Goal: Task Accomplishment & Management: Manage account settings

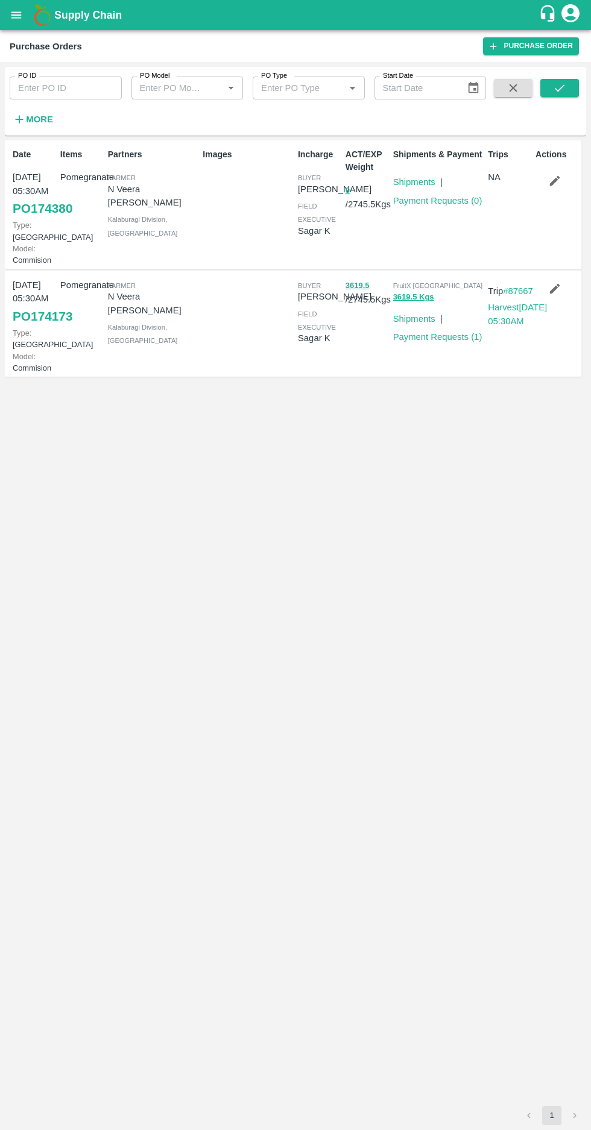
click at [557, 180] on icon "button" at bounding box center [555, 181] width 10 height 10
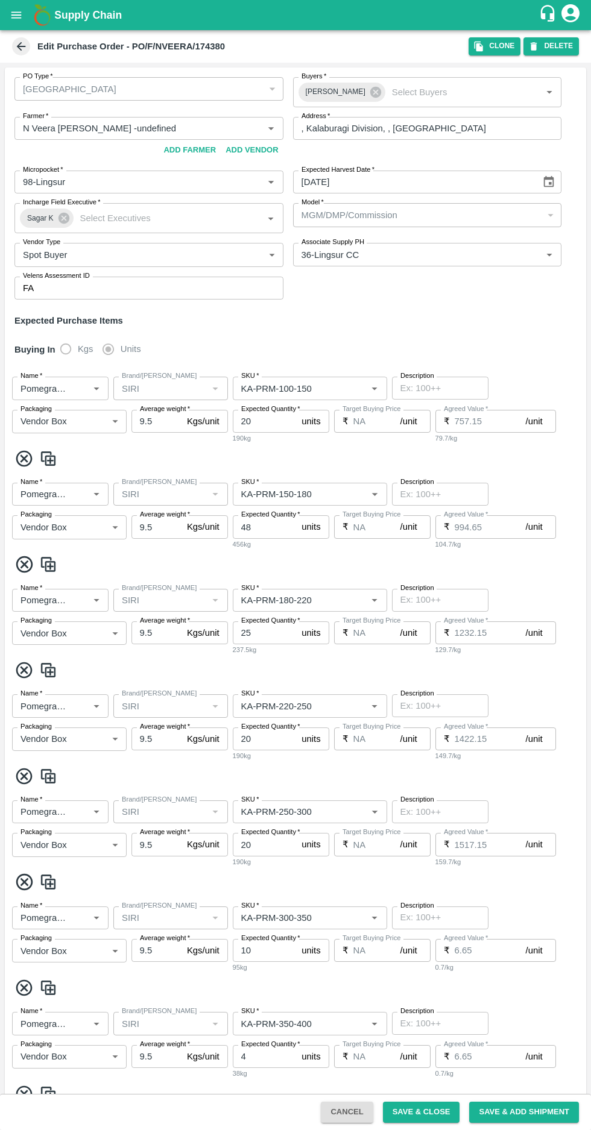
click at [213, 81] on div "[GEOGRAPHIC_DATA]" at bounding box center [148, 89] width 269 height 24
click at [492, 40] on button "Clone" at bounding box center [494, 45] width 52 height 17
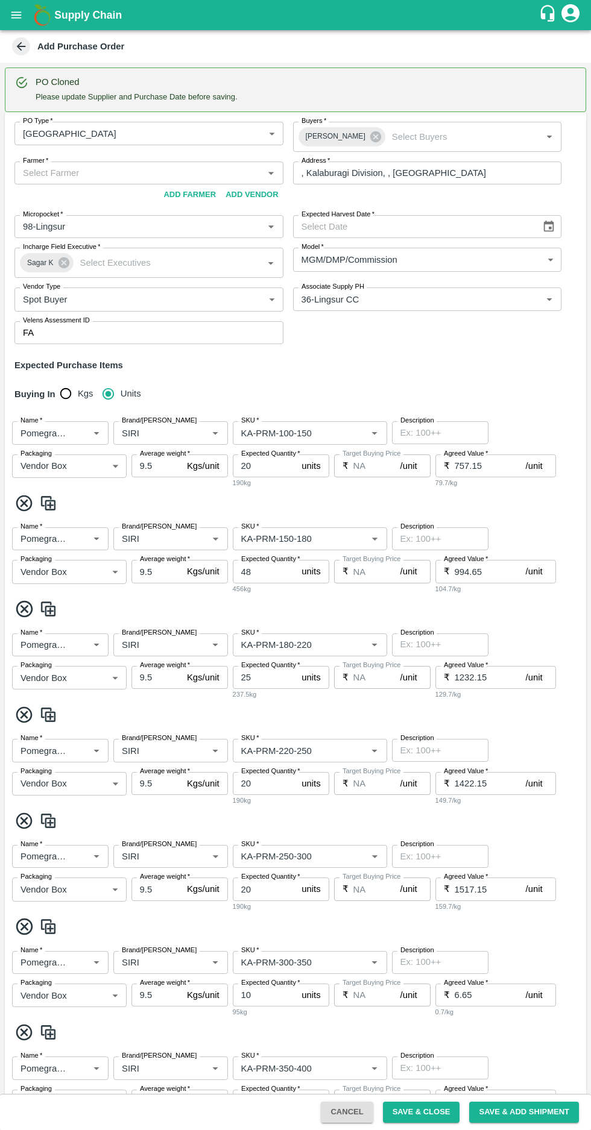
click at [199, 133] on body "Supply Chain Add Purchase Order PO Cloned Please update Supplier and Purchase D…" at bounding box center [295, 565] width 591 height 1130
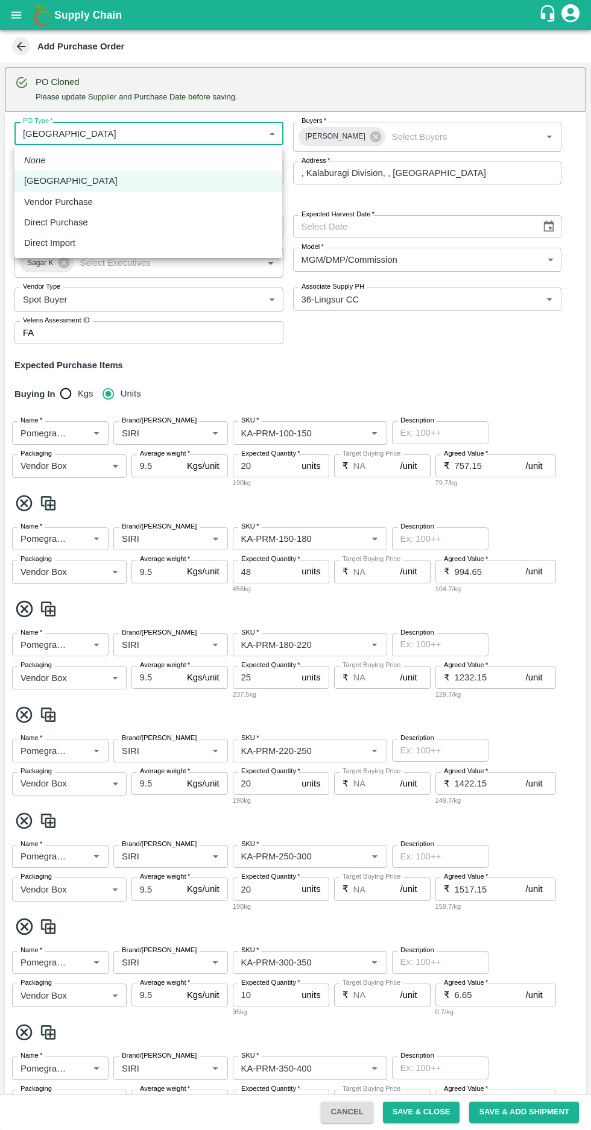
click at [372, 339] on div at bounding box center [295, 565] width 591 height 1130
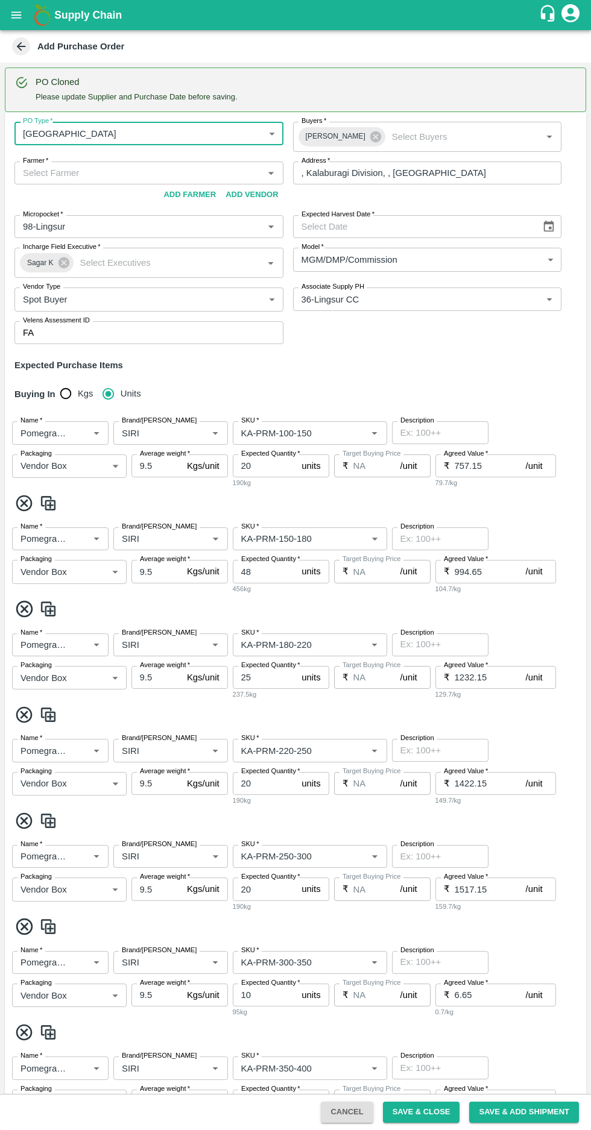
click at [20, 46] on icon at bounding box center [21, 46] width 9 height 9
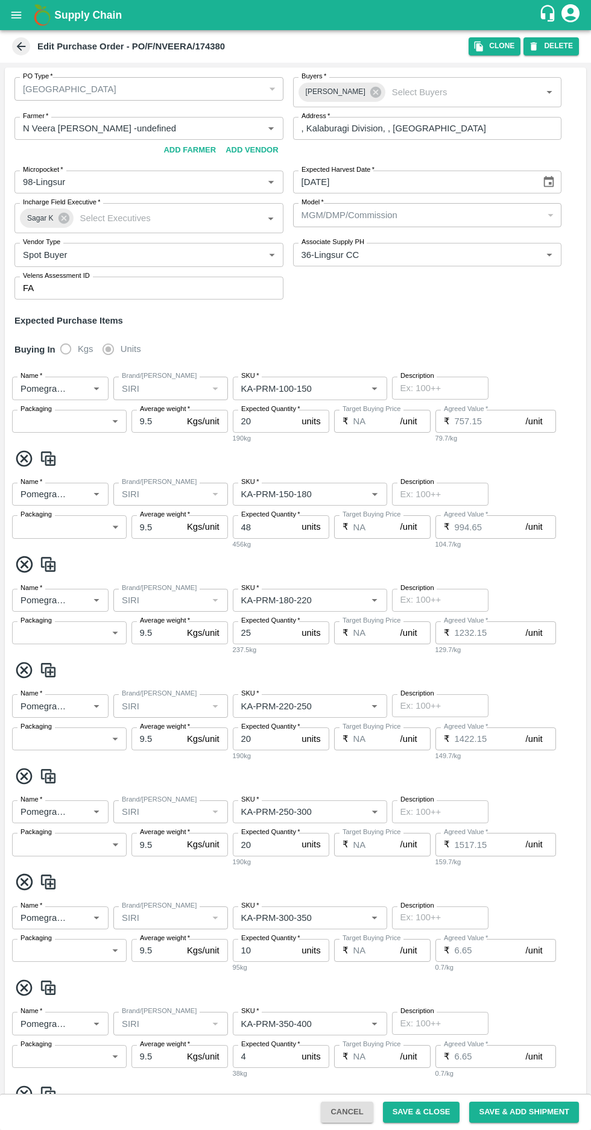
click at [20, 46] on icon at bounding box center [21, 46] width 9 height 9
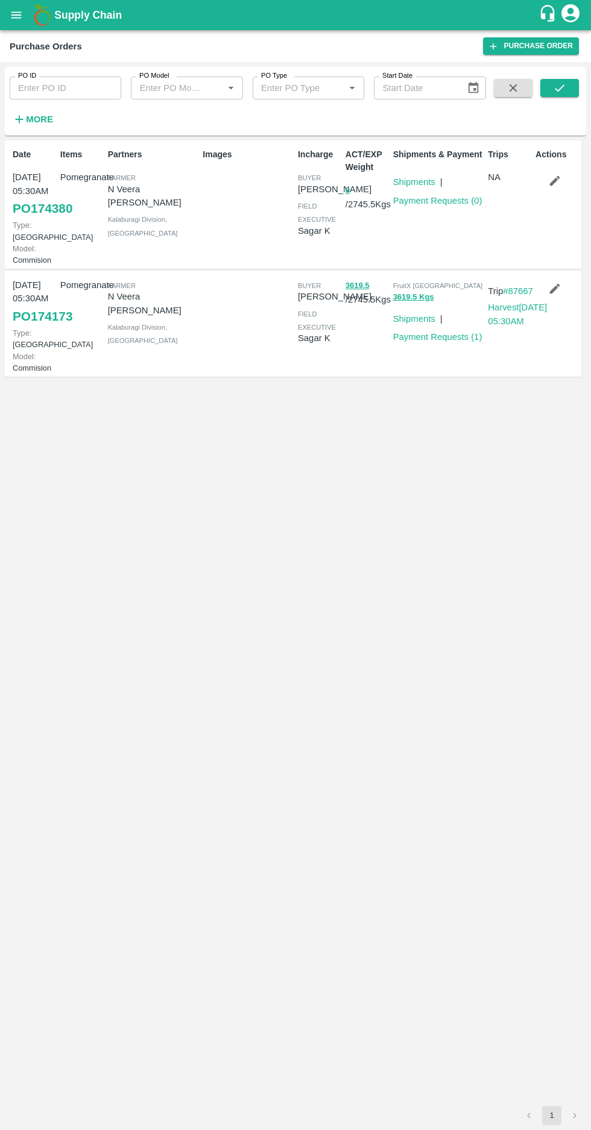
click at [36, 125] on h6 "More" at bounding box center [39, 119] width 27 height 16
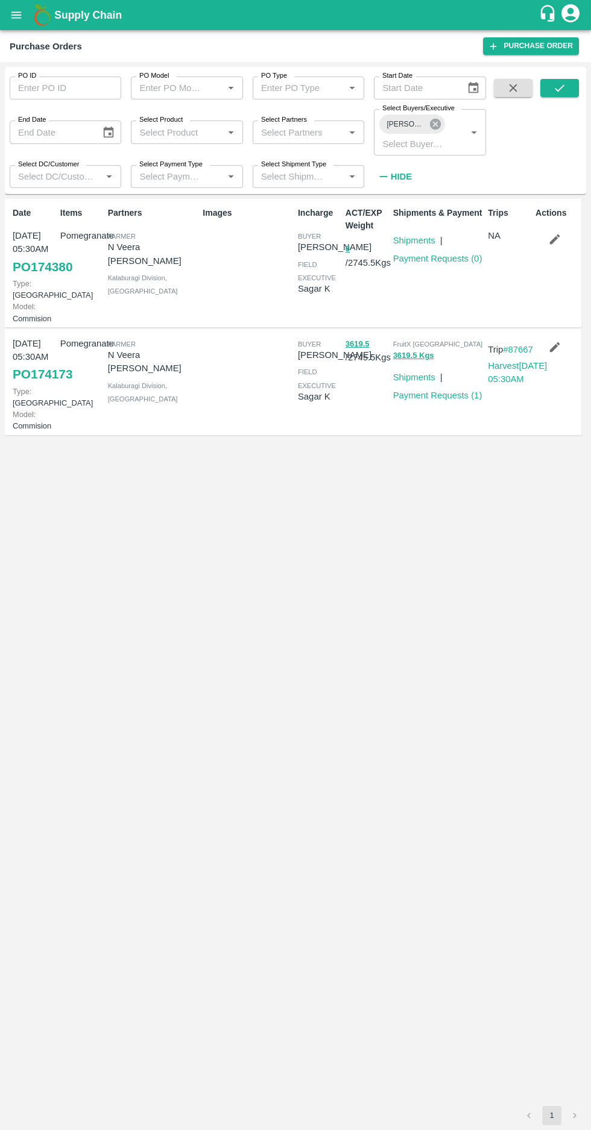
click at [438, 121] on icon at bounding box center [435, 124] width 11 height 11
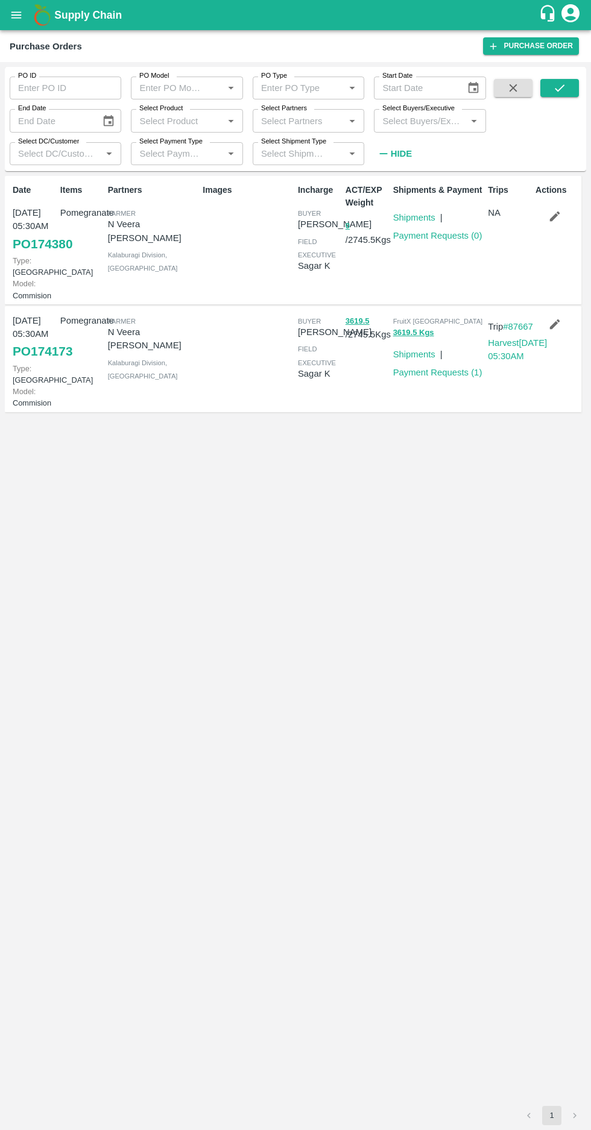
click at [409, 112] on label "Select Buyers/Executive" at bounding box center [418, 109] width 72 height 10
click at [409, 113] on input "Select Buyers/Executive" at bounding box center [419, 121] width 84 height 16
type input "afza"
click at [401, 186] on input "checkbox" at bounding box center [400, 183] width 24 height 24
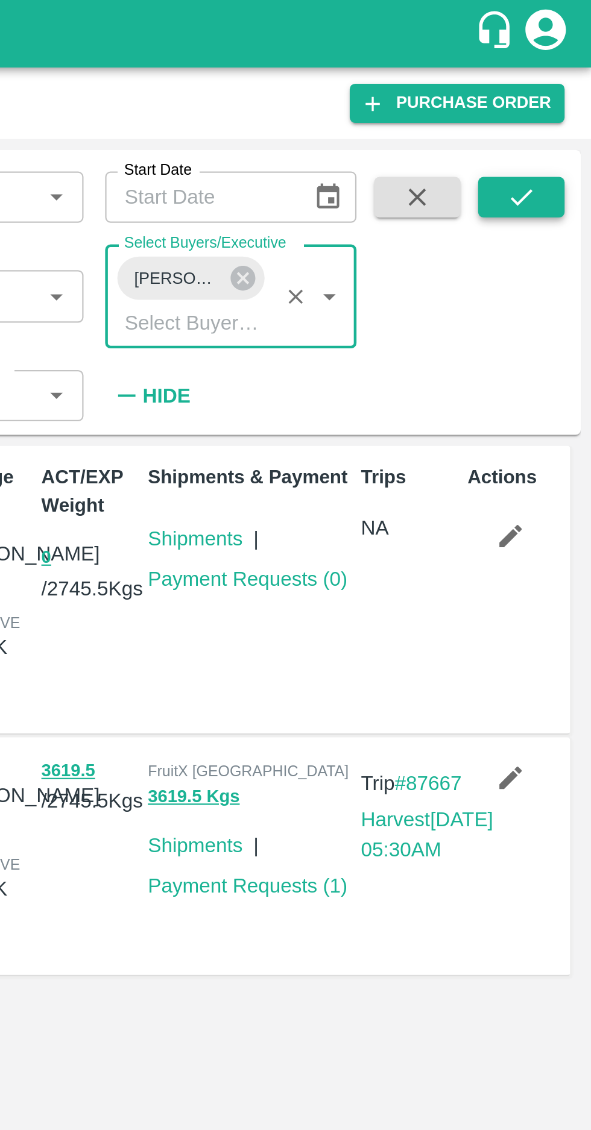
click at [553, 89] on icon "submit" at bounding box center [559, 87] width 13 height 13
